Goal: Transaction & Acquisition: Purchase product/service

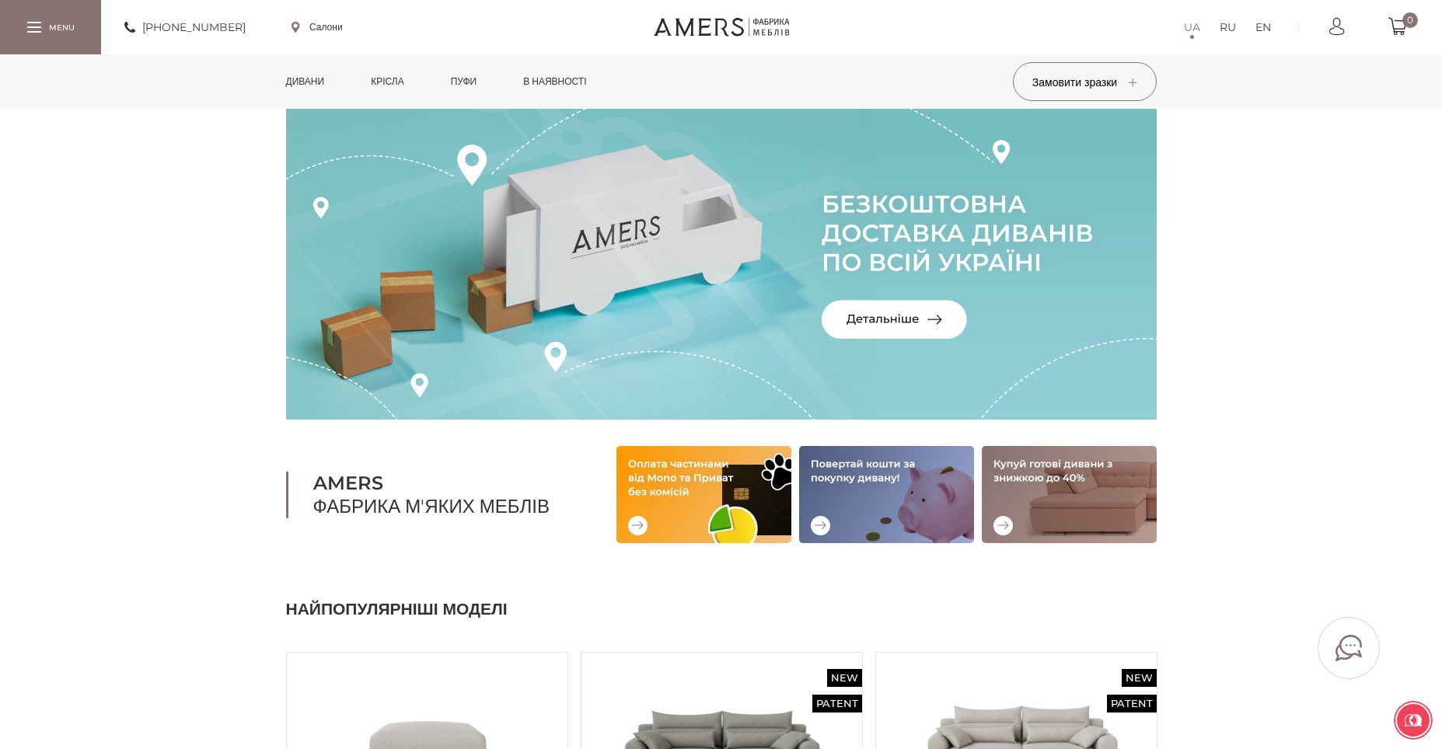
click at [318, 79] on link "Дивани" at bounding box center [305, 81] width 62 height 54
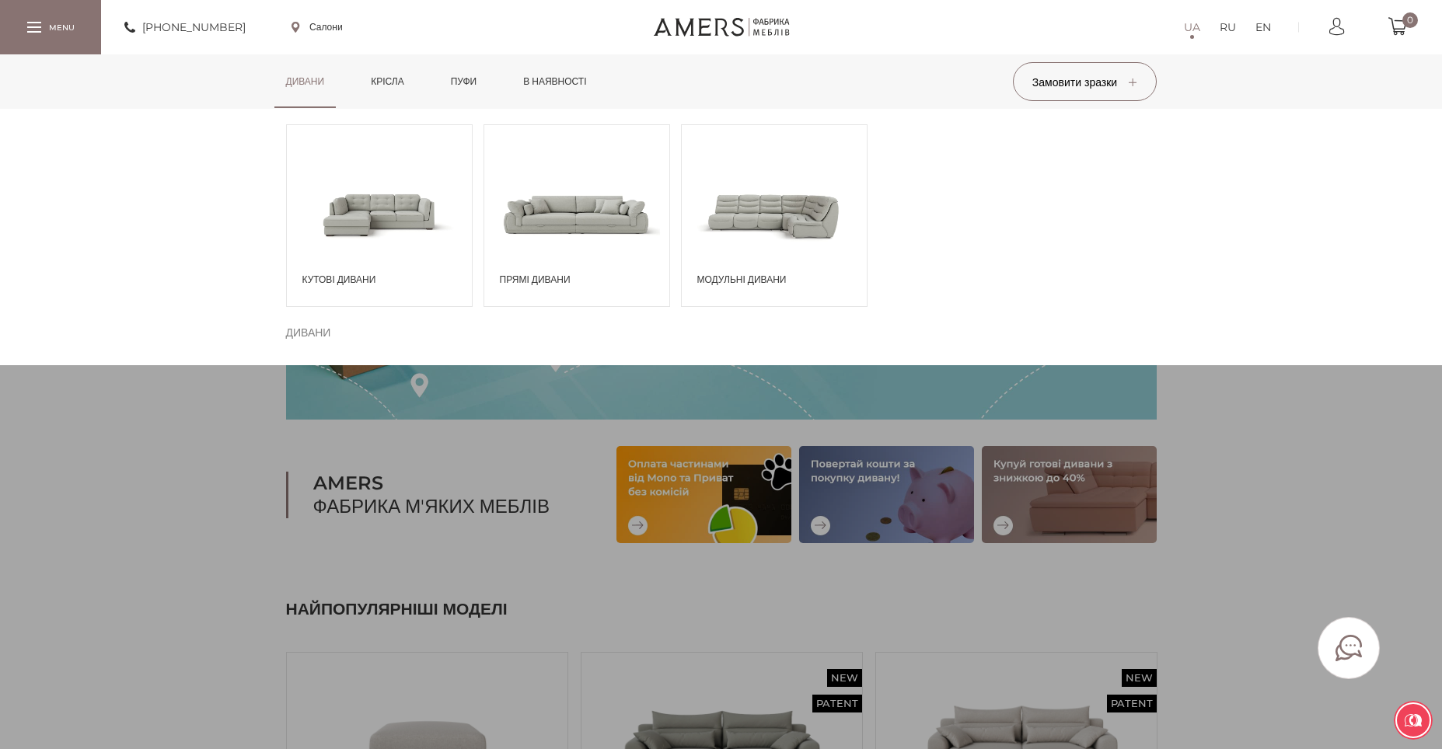
click at [393, 211] on span at bounding box center [379, 214] width 185 height 108
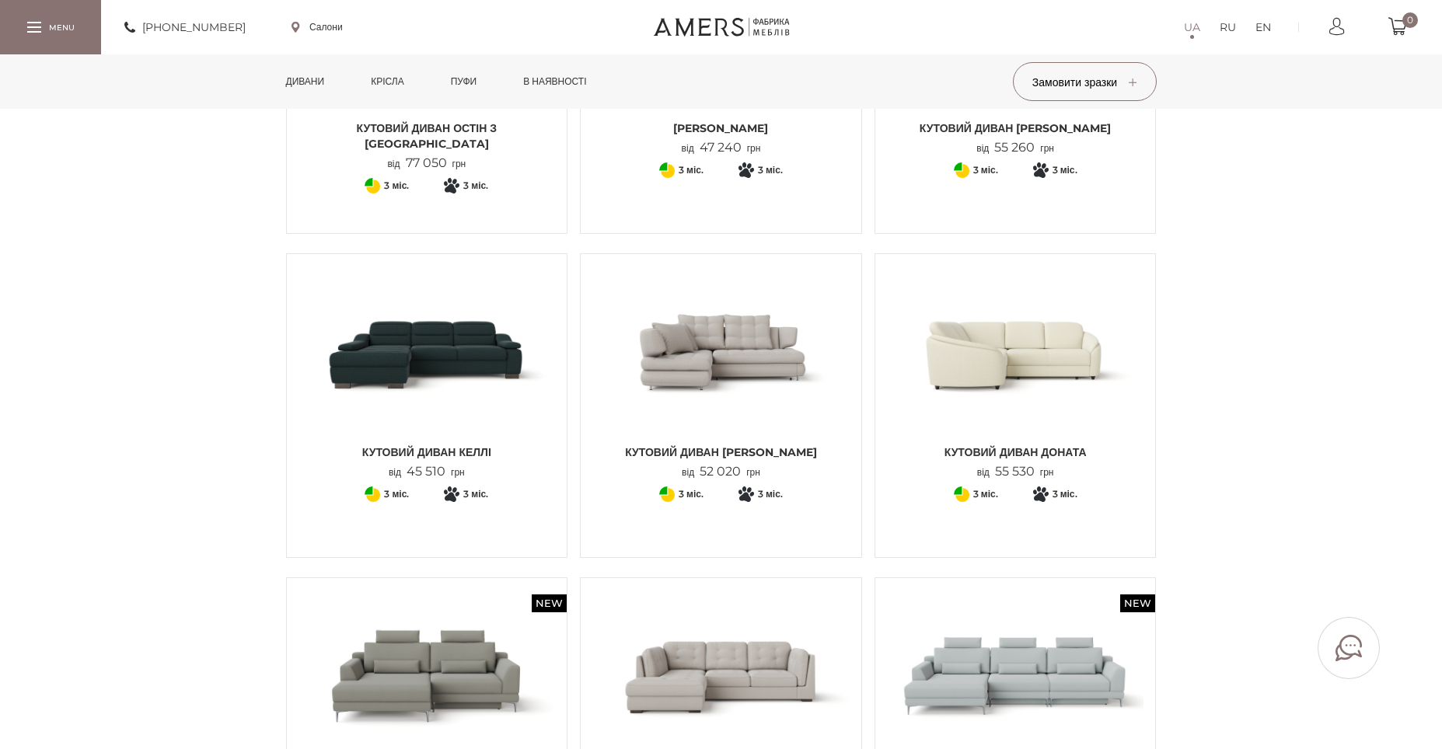
scroll to position [649, 0]
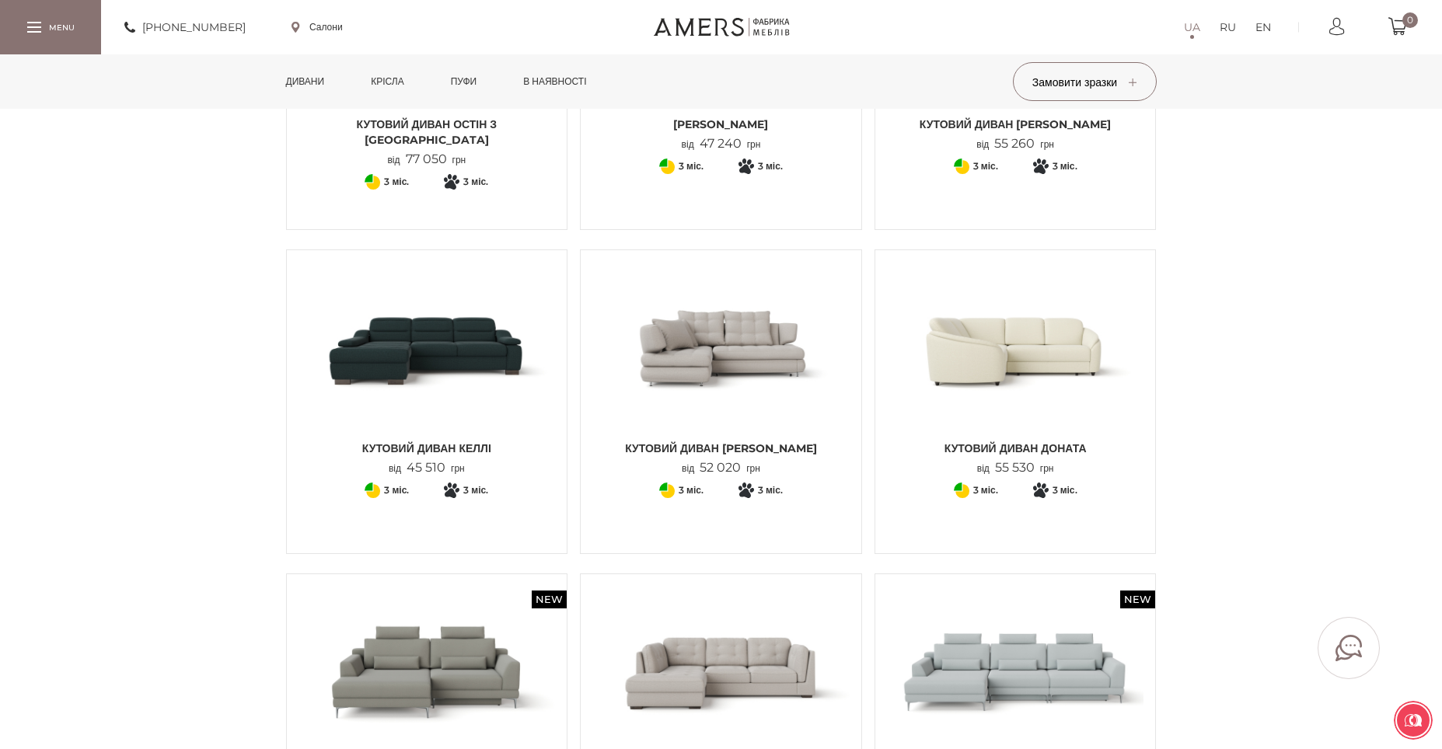
click at [1043, 379] on img at bounding box center [1015, 347] width 257 height 171
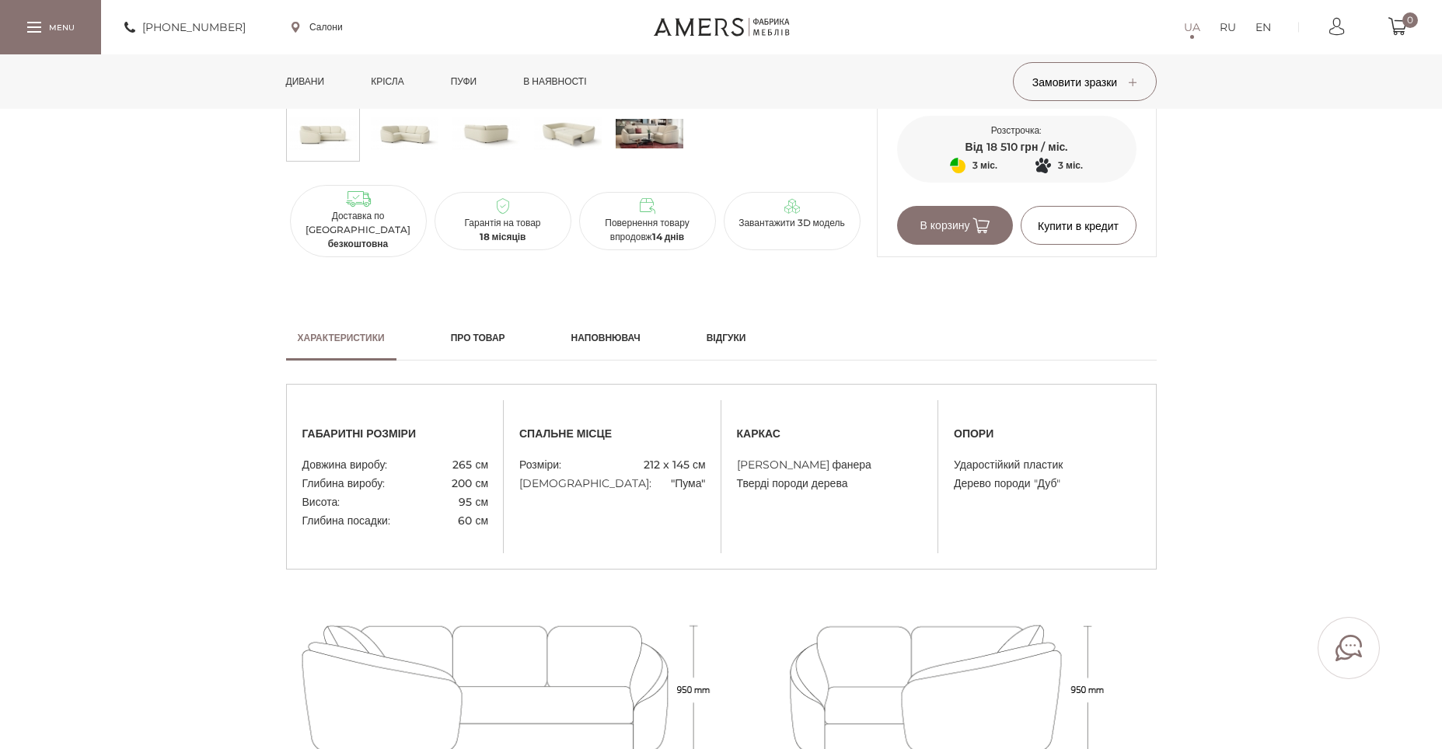
scroll to position [1209, 0]
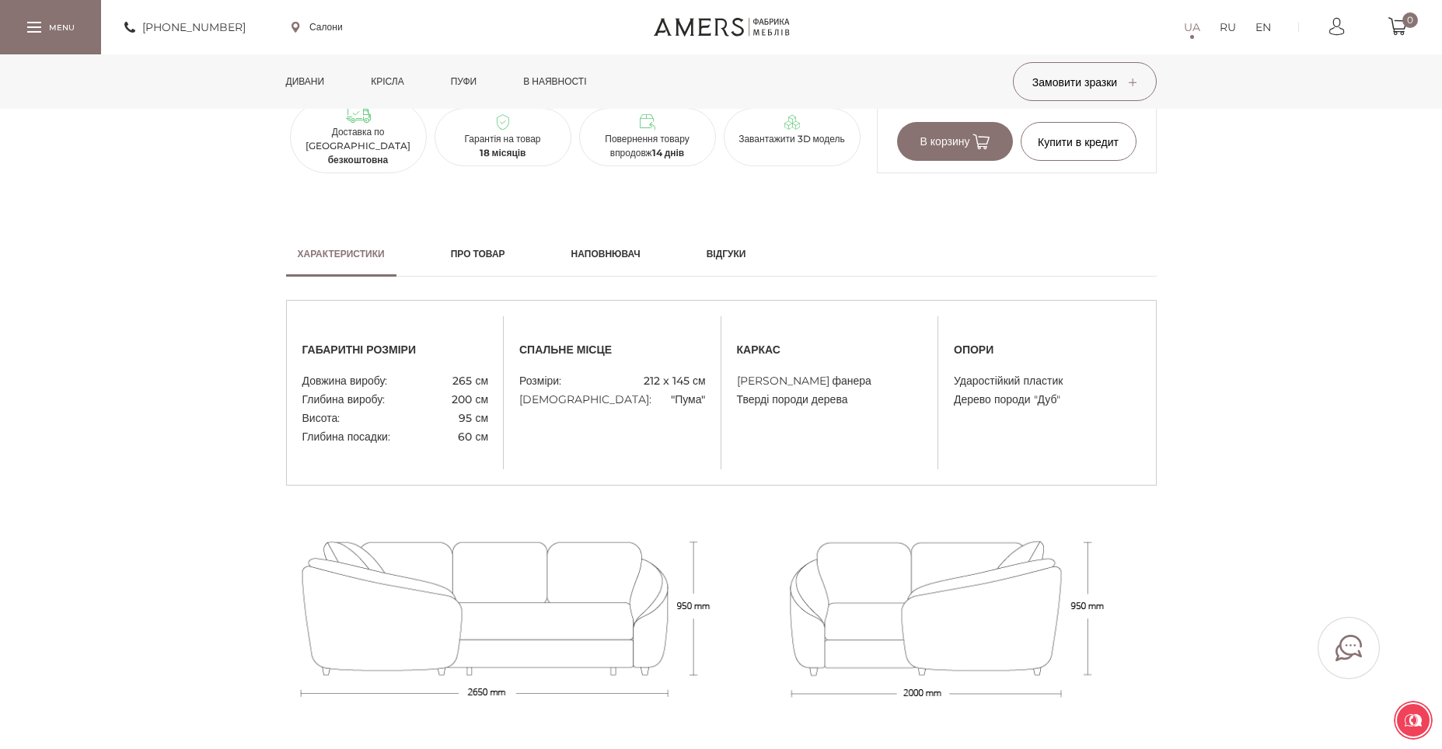
click at [652, 265] on link "Наповнювач" at bounding box center [606, 254] width 93 height 45
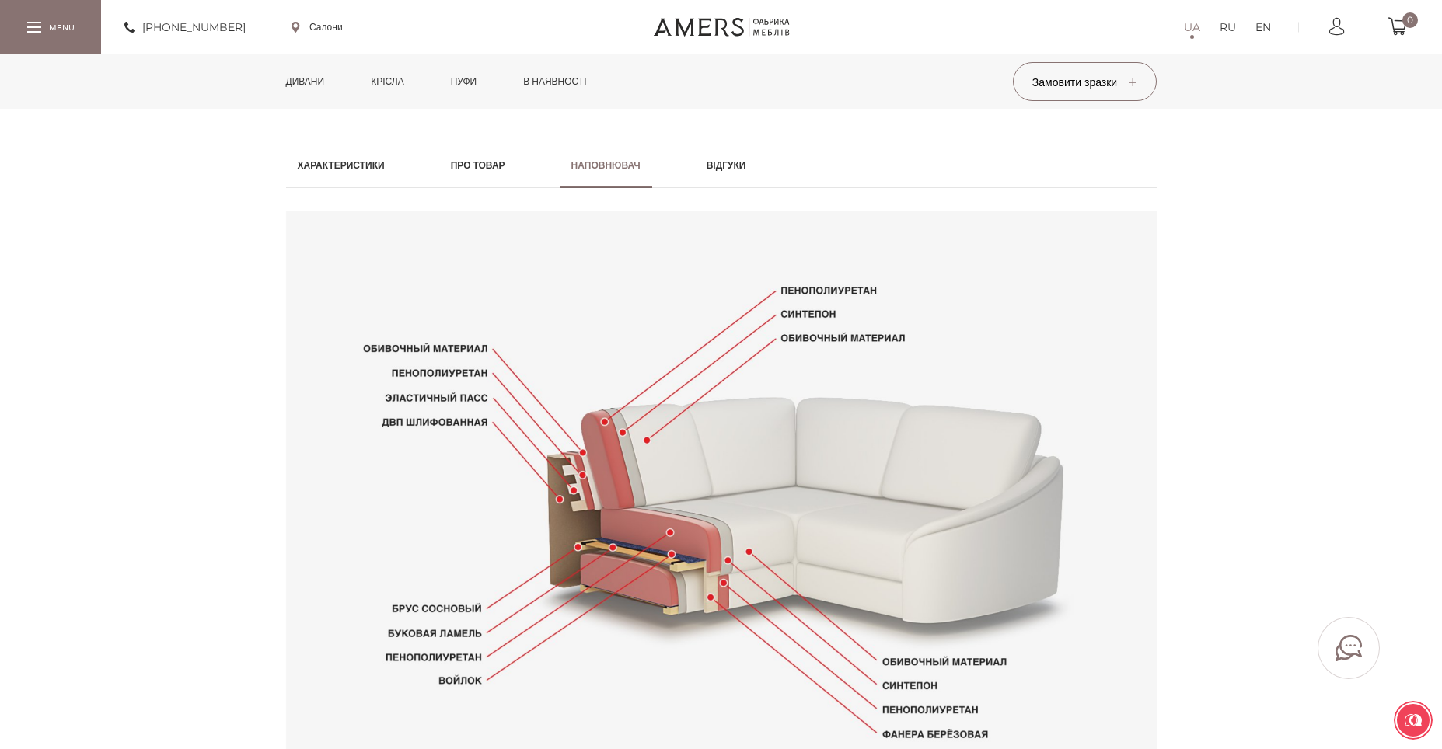
scroll to position [1301, 0]
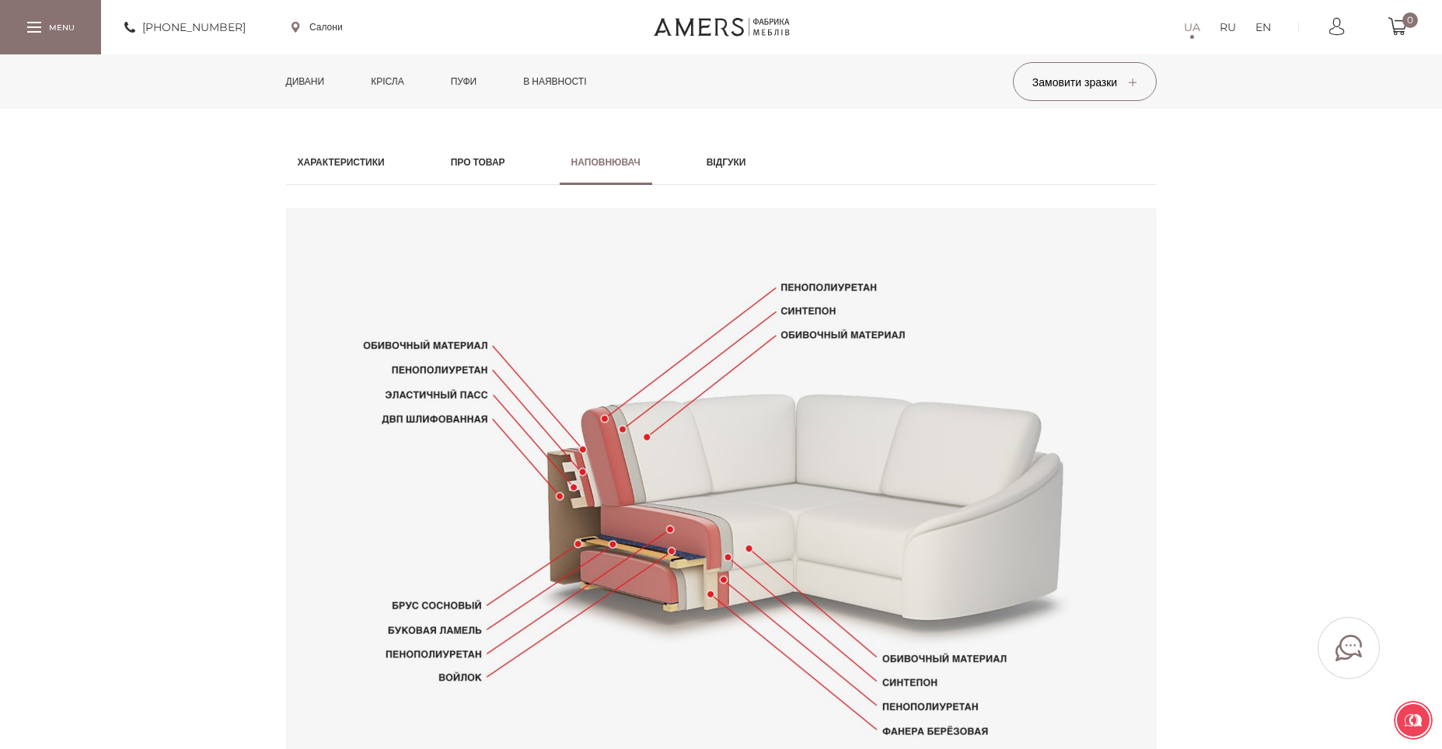
click at [489, 173] on link "Про товар" at bounding box center [478, 162] width 78 height 45
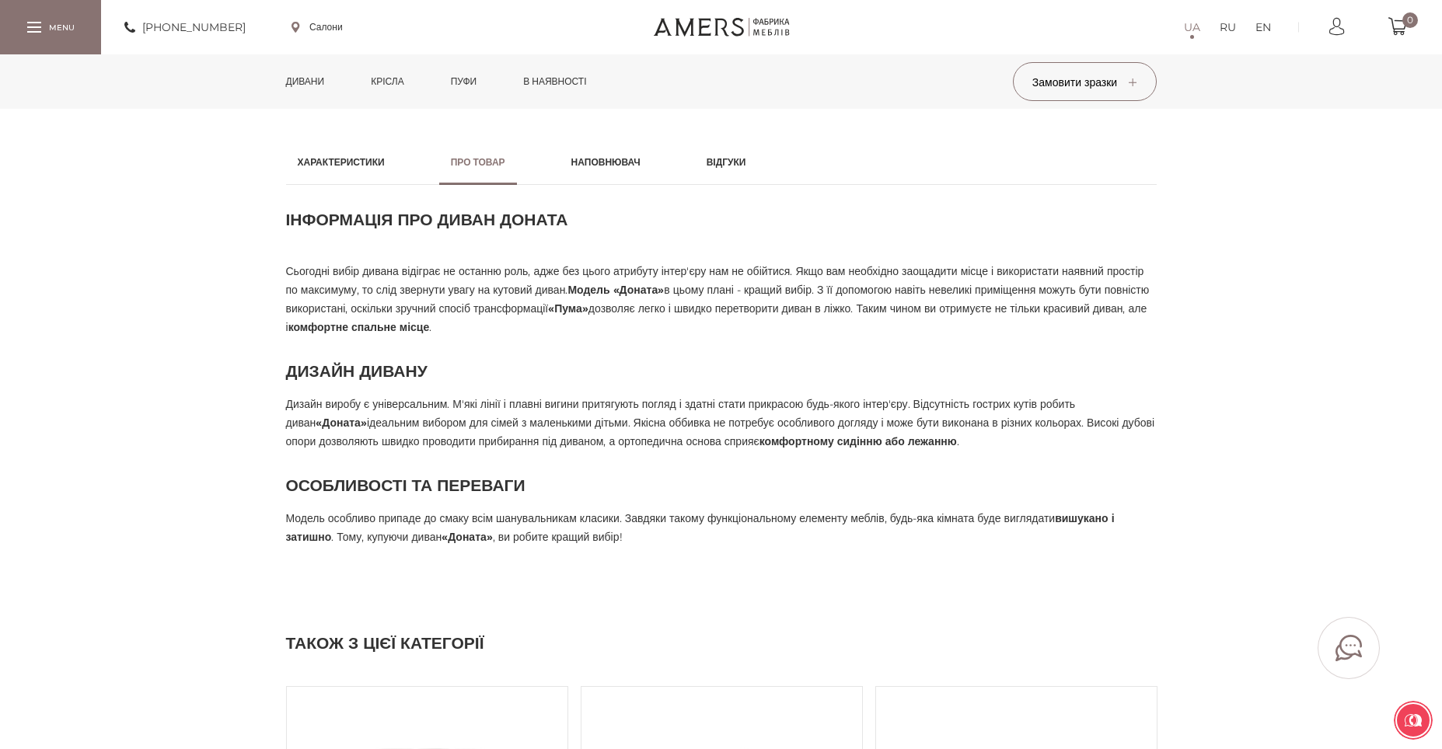
click at [365, 169] on h2 "Характеристики" at bounding box center [341, 162] width 87 height 14
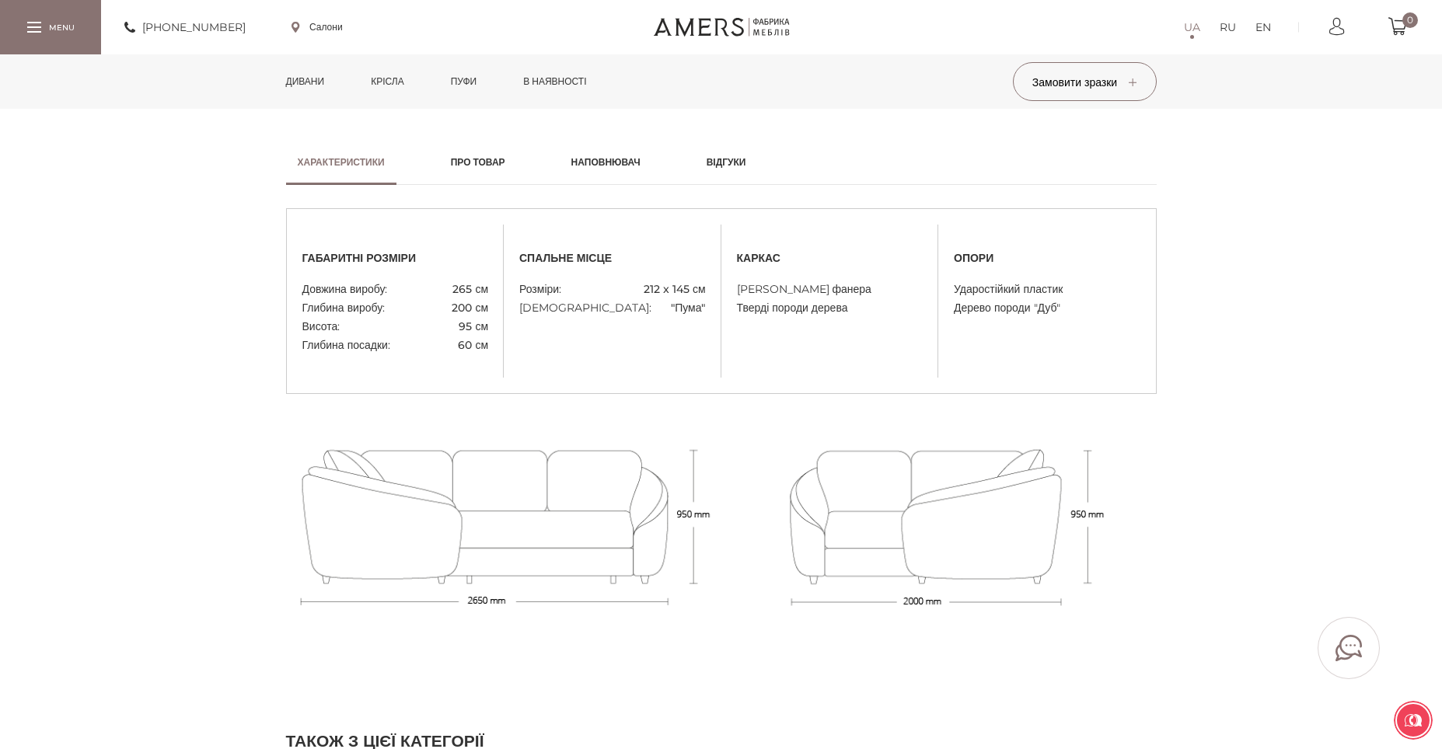
click at [478, 172] on link "Про товар" at bounding box center [478, 162] width 78 height 45
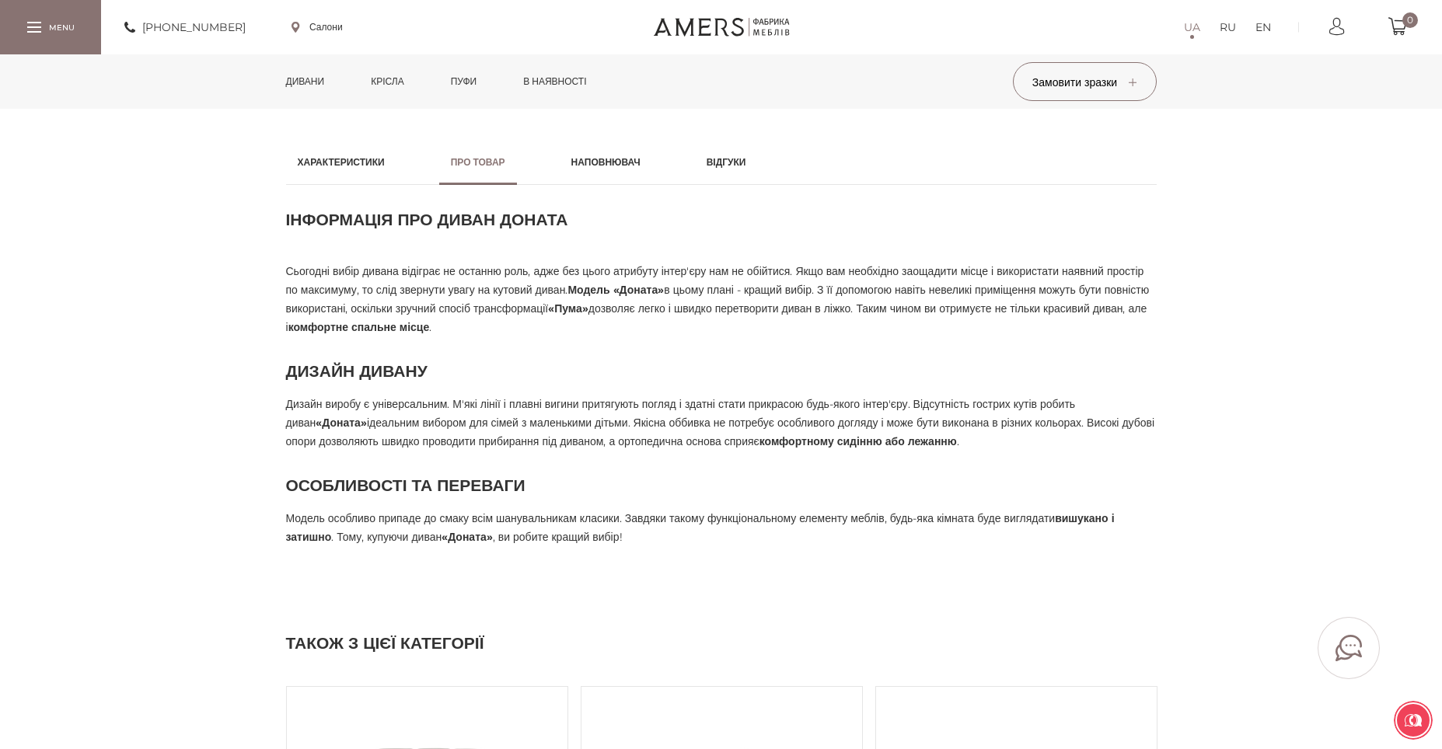
click at [605, 169] on h2 "Наповнювач" at bounding box center [605, 162] width 69 height 14
